Goal: Information Seeking & Learning: Learn about a topic

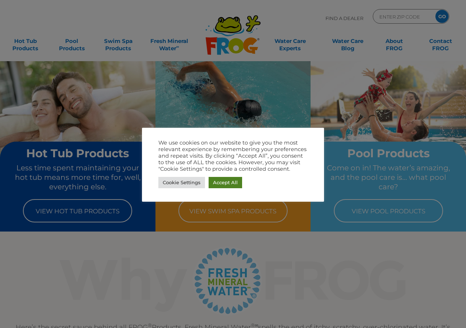
click at [233, 181] on link "Accept All" at bounding box center [225, 182] width 33 height 11
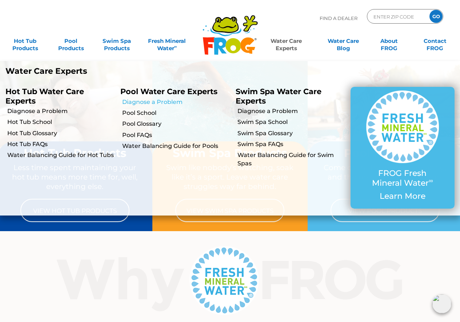
click at [152, 102] on link "Diagnose a Problem" at bounding box center [176, 102] width 108 height 8
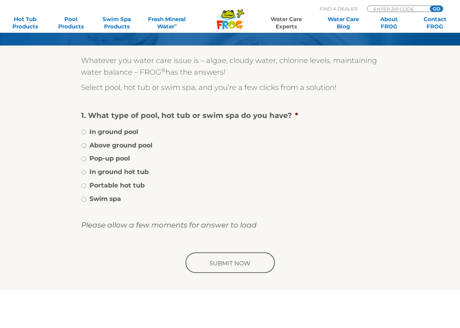
scroll to position [109, 0]
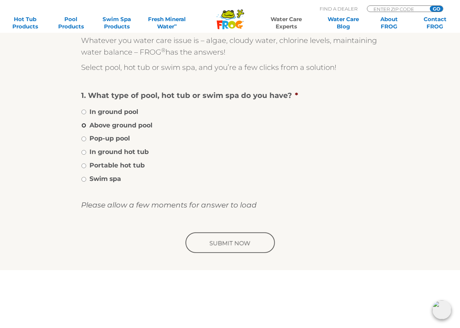
click at [83, 124] on input "Above ground pool" at bounding box center [84, 125] width 5 height 5
radio input "true"
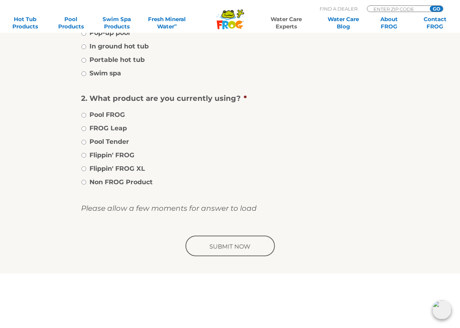
scroll to position [218, 0]
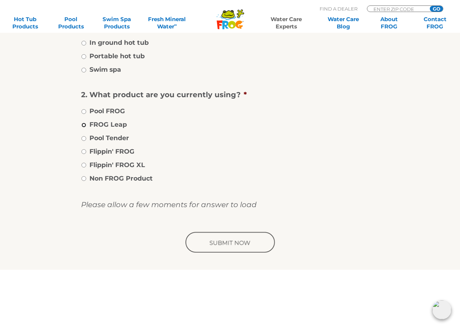
click at [82, 125] on input "FROG Leap" at bounding box center [84, 125] width 5 height 5
radio input "true"
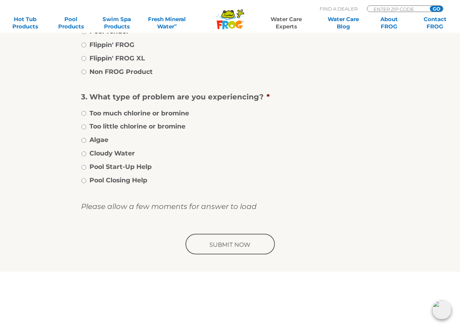
scroll to position [328, 0]
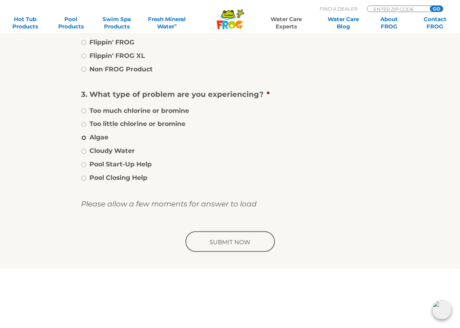
click at [84, 137] on input "Algae" at bounding box center [84, 137] width 5 height 5
radio input "true"
click at [215, 240] on input "image" at bounding box center [230, 241] width 92 height 23
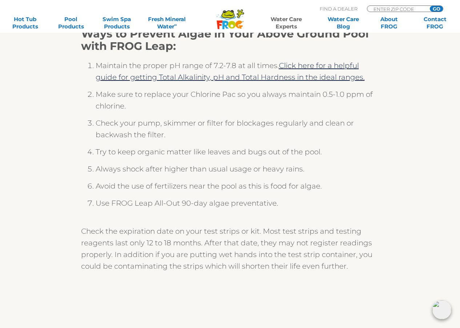
scroll to position [364, 0]
